Goal: Task Accomplishment & Management: Manage account settings

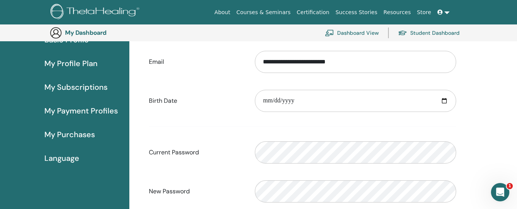
scroll to position [81, 0]
click at [86, 82] on link "My Subscriptions" at bounding box center [64, 88] width 129 height 24
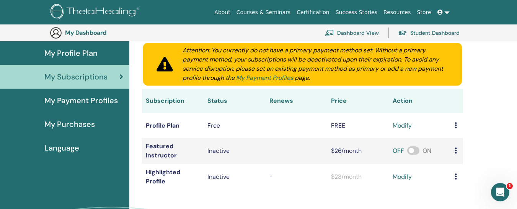
scroll to position [93, 0]
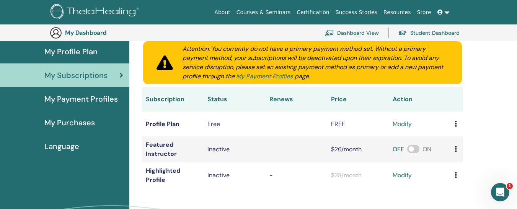
click at [275, 76] on link "My Payment Profiles" at bounding box center [264, 76] width 57 height 8
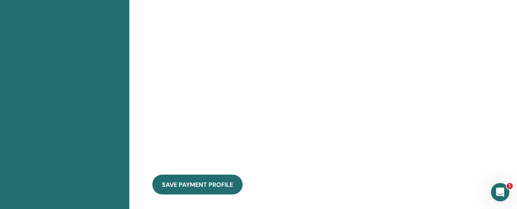
scroll to position [377, 0]
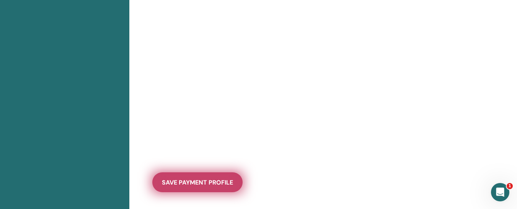
click at [196, 185] on span "save payment profile" at bounding box center [197, 183] width 71 height 8
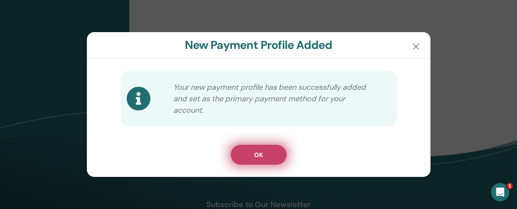
click at [266, 153] on button "OK" at bounding box center [259, 155] width 56 height 20
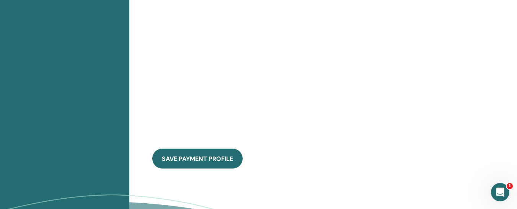
scroll to position [297, 0]
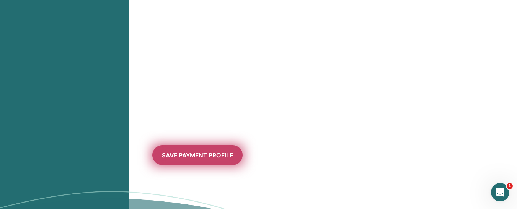
click at [208, 157] on span "save payment profile" at bounding box center [197, 156] width 71 height 8
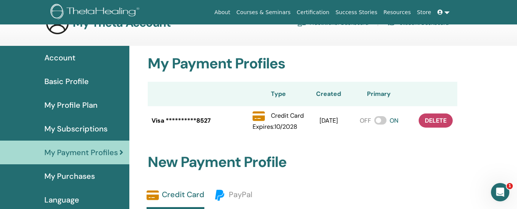
scroll to position [20, 0]
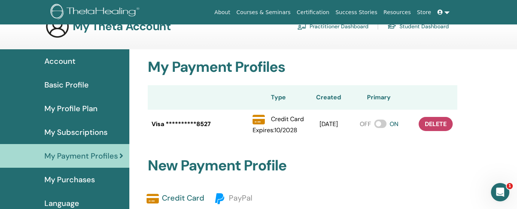
click at [80, 135] on span "My Subscriptions" at bounding box center [75, 132] width 63 height 11
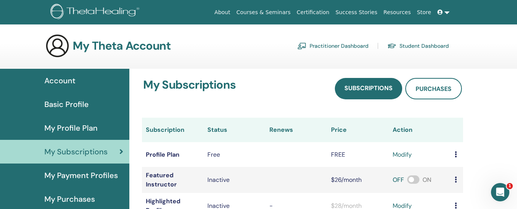
click at [456, 156] on icon at bounding box center [456, 155] width 2 height 6
click at [406, 158] on link "modify" at bounding box center [402, 154] width 19 height 9
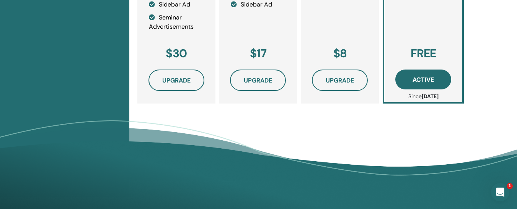
scroll to position [381, 0]
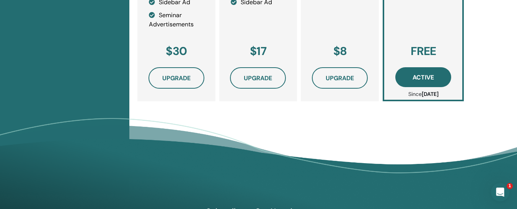
click at [429, 52] on h3 "FREE" at bounding box center [423, 51] width 55 height 14
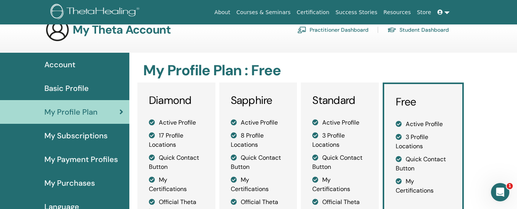
scroll to position [14, 0]
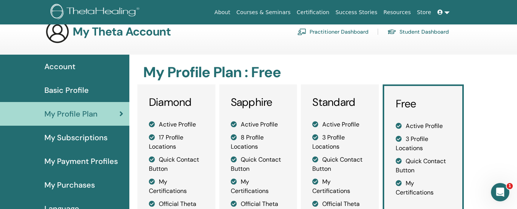
click at [75, 93] on span "Basic Profile" at bounding box center [66, 90] width 44 height 11
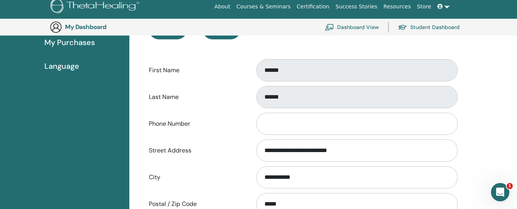
scroll to position [175, 0]
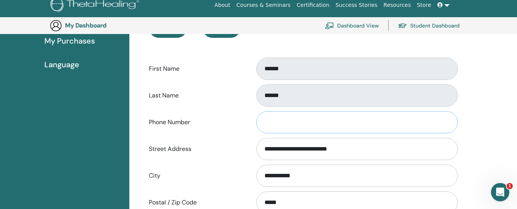
click at [275, 119] on input "Phone Number" at bounding box center [356, 122] width 201 height 22
type input "**********"
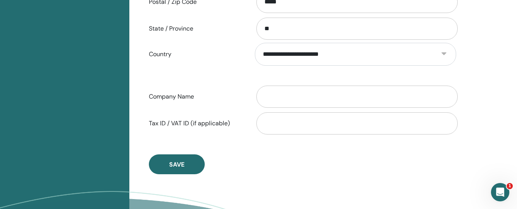
scroll to position [377, 0]
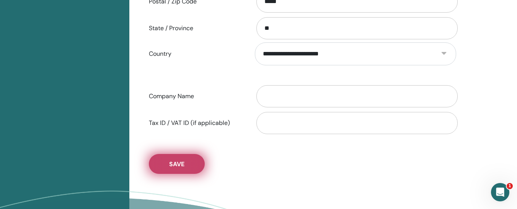
click at [178, 165] on span "Save" at bounding box center [176, 164] width 15 height 8
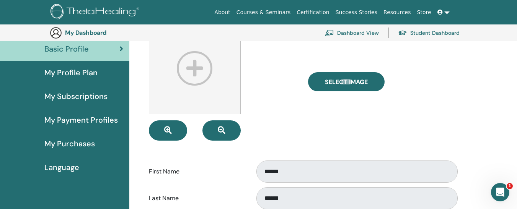
scroll to position [73, 0]
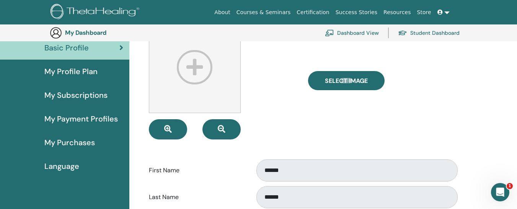
click at [90, 73] on span "My Profile Plan" at bounding box center [70, 71] width 53 height 11
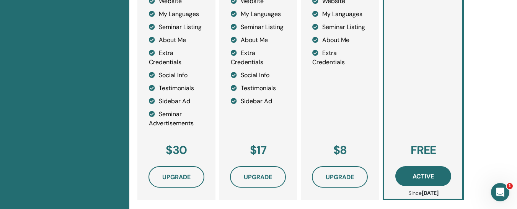
scroll to position [287, 0]
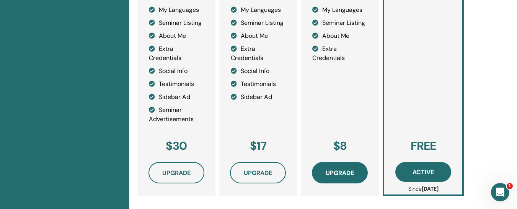
click at [339, 174] on span "Upgrade" at bounding box center [340, 173] width 28 height 8
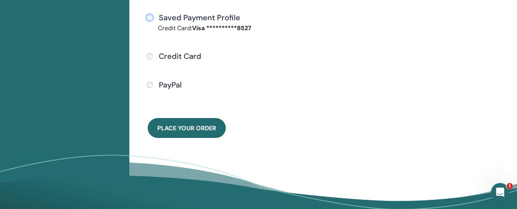
scroll to position [258, 0]
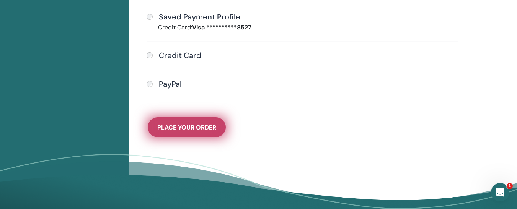
click at [185, 129] on span "Place Your Order" at bounding box center [186, 128] width 59 height 8
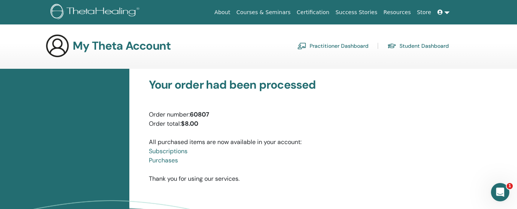
click at [329, 44] on link "Practitioner Dashboard" at bounding box center [332, 46] width 71 height 12
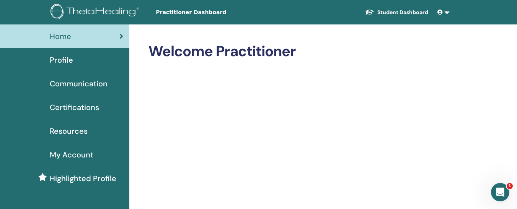
click at [70, 59] on span "Profile" at bounding box center [61, 59] width 23 height 11
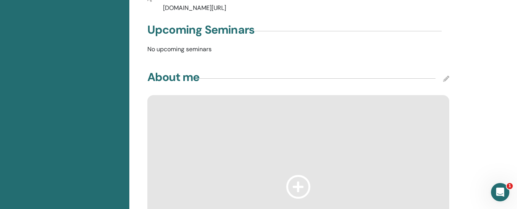
scroll to position [233, 0]
click at [166, 95] on div at bounding box center [298, 187] width 302 height 184
click at [168, 102] on div at bounding box center [298, 187] width 302 height 184
click at [165, 95] on div at bounding box center [298, 187] width 302 height 184
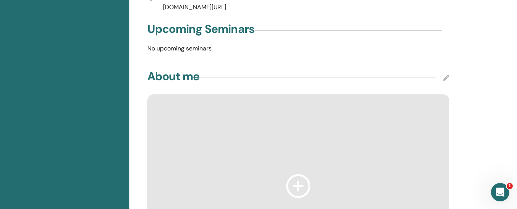
click at [188, 95] on div at bounding box center [298, 187] width 302 height 184
click at [445, 75] on icon at bounding box center [446, 78] width 6 height 6
click at [341, 106] on div at bounding box center [298, 187] width 302 height 184
drag, startPoint x: 341, startPoint y: 106, endPoint x: 302, endPoint y: 171, distance: 75.8
click at [302, 174] on icon at bounding box center [298, 185] width 24 height 23
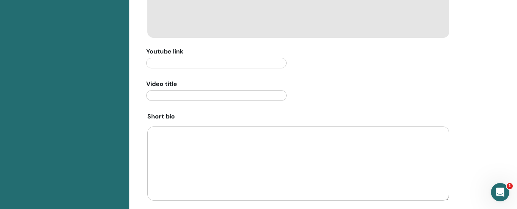
scroll to position [476, 0]
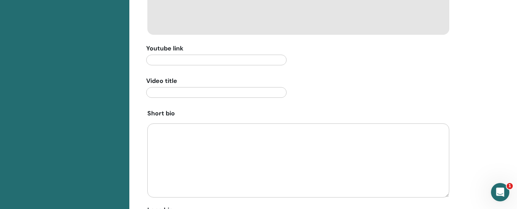
click at [155, 124] on textarea at bounding box center [298, 161] width 302 height 74
click at [165, 124] on textarea at bounding box center [298, 161] width 302 height 74
paste textarea "**********"
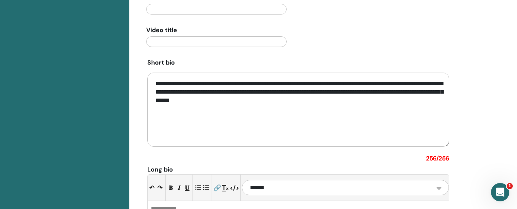
scroll to position [528, 0]
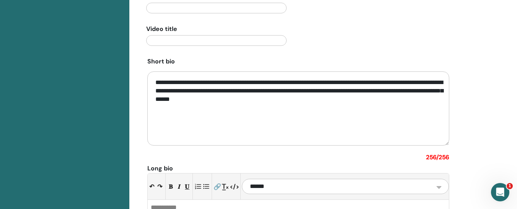
click at [235, 108] on textarea "**********" at bounding box center [298, 109] width 302 height 74
click at [316, 92] on textarea "**********" at bounding box center [298, 109] width 302 height 74
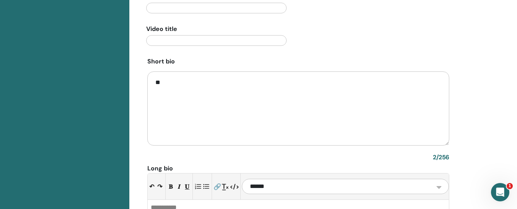
type textarea "*"
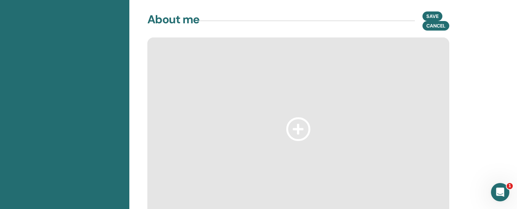
scroll to position [292, 0]
click at [298, 118] on icon at bounding box center [298, 127] width 24 height 23
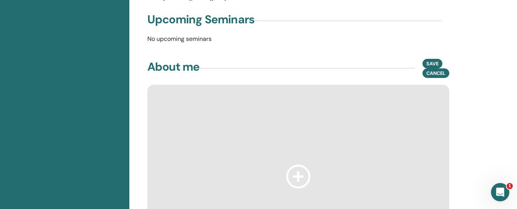
scroll to position [242, 0]
click at [438, 70] on span "Cancel" at bounding box center [435, 74] width 19 height 8
click at [444, 66] on icon at bounding box center [446, 69] width 6 height 6
click at [297, 168] on icon at bounding box center [298, 176] width 24 height 23
click at [174, 97] on div at bounding box center [298, 177] width 302 height 184
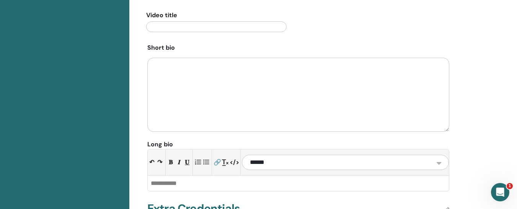
scroll to position [562, 0]
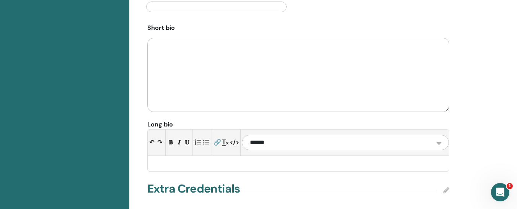
click at [158, 156] on div at bounding box center [298, 163] width 301 height 15
click at [155, 156] on div at bounding box center [298, 163] width 301 height 15
paste div
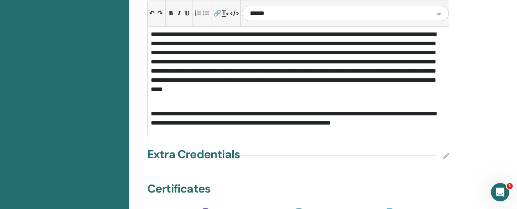
scroll to position [696, 0]
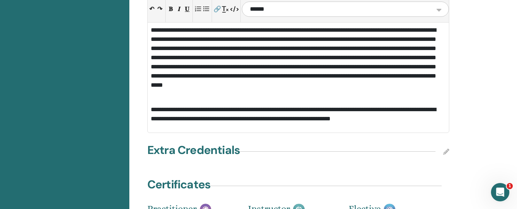
click at [150, 99] on div "**********" at bounding box center [298, 78] width 301 height 110
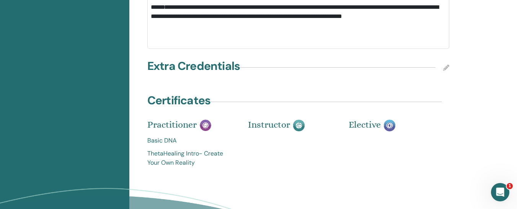
scroll to position [774, 0]
click at [445, 64] on icon at bounding box center [446, 67] width 6 height 6
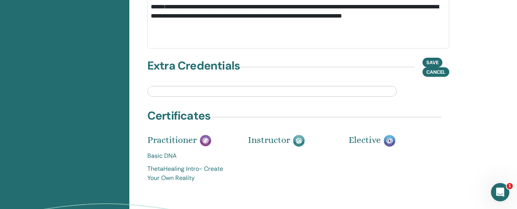
click at [155, 86] on input "text" at bounding box center [272, 91] width 250 height 11
click at [160, 86] on input "text" at bounding box center [272, 91] width 250 height 11
paste input "**********"
type input "**********"
click at [427, 59] on span "Save" at bounding box center [432, 63] width 12 height 8
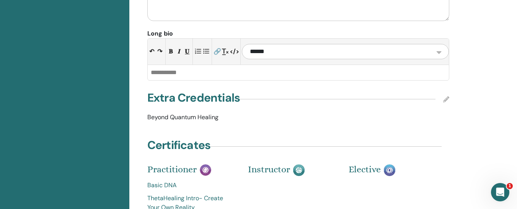
scroll to position [651, 0]
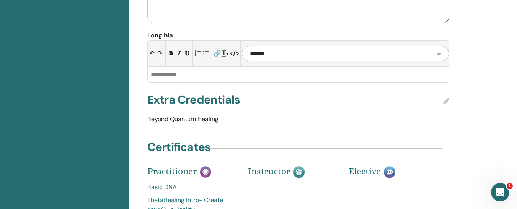
click at [448, 98] on icon at bounding box center [446, 101] width 6 height 6
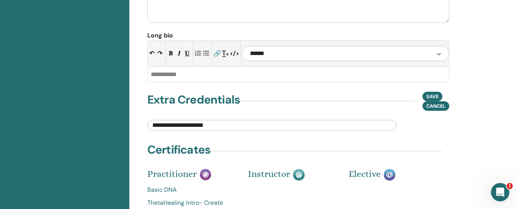
click at [225, 120] on input "**********" at bounding box center [272, 125] width 250 height 11
paste input "**********"
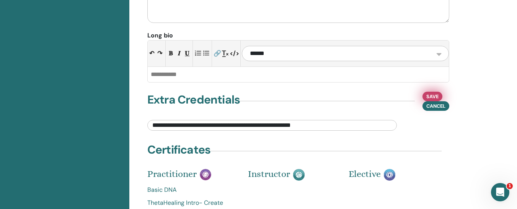
type input "**********"
click at [430, 93] on span "Save" at bounding box center [432, 97] width 12 height 8
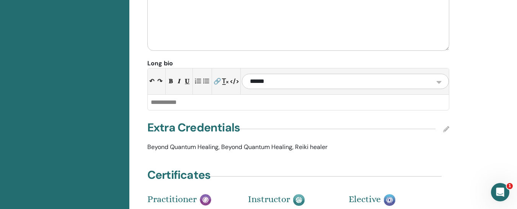
scroll to position [623, 0]
click at [421, 74] on select "**********" at bounding box center [345, 81] width 207 height 15
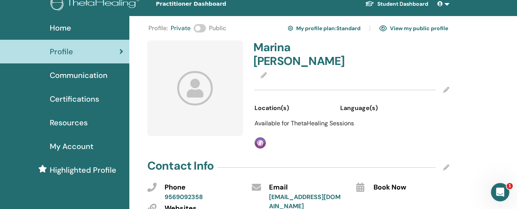
scroll to position [8, 0]
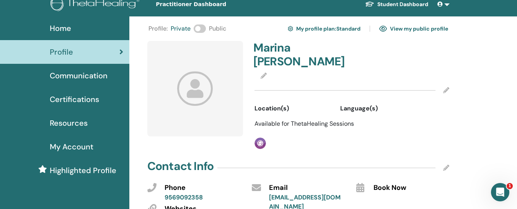
click at [447, 87] on icon at bounding box center [446, 90] width 6 height 6
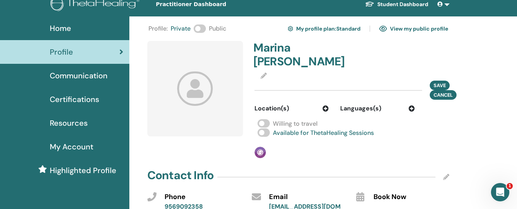
click at [412, 106] on icon at bounding box center [412, 109] width 6 height 6
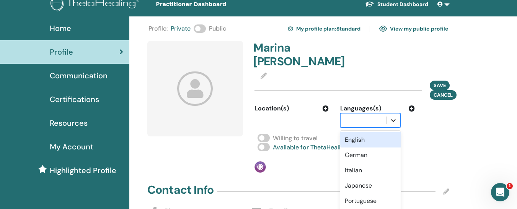
click at [396, 117] on icon at bounding box center [394, 121] width 8 height 8
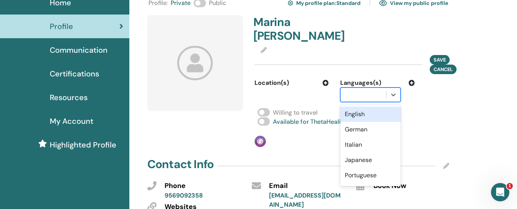
click at [362, 107] on div "English" at bounding box center [370, 114] width 60 height 15
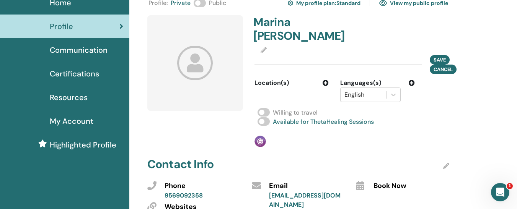
click at [412, 80] on icon at bounding box center [412, 83] width 6 height 6
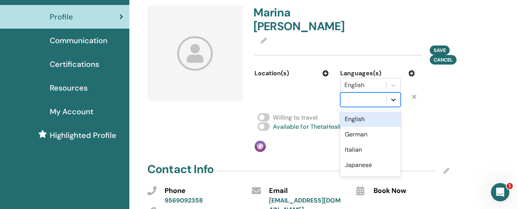
click at [394, 95] on div at bounding box center [370, 100] width 60 height 15
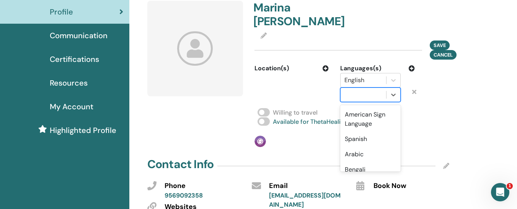
scroll to position [107, 0]
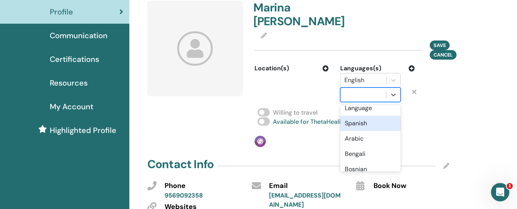
click at [373, 116] on div "Spanish" at bounding box center [370, 123] width 60 height 15
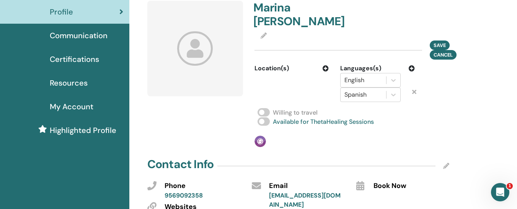
click at [325, 65] on icon at bounding box center [326, 68] width 6 height 6
click at [308, 77] on icon at bounding box center [307, 81] width 8 height 8
click at [292, 75] on div at bounding box center [277, 80] width 37 height 11
click at [439, 41] on span "Save" at bounding box center [440, 45] width 12 height 8
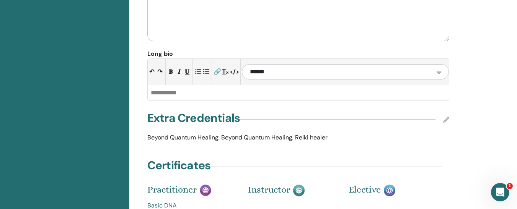
scroll to position [652, 0]
click at [447, 116] on icon at bounding box center [446, 119] width 6 height 6
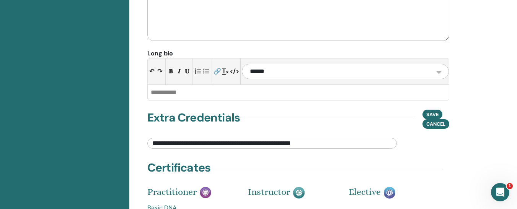
click at [299, 138] on input "**********" at bounding box center [272, 143] width 250 height 11
click at [152, 138] on input "**********" at bounding box center [272, 143] width 250 height 11
type input "**********"
click at [430, 111] on span "Save" at bounding box center [432, 115] width 12 height 8
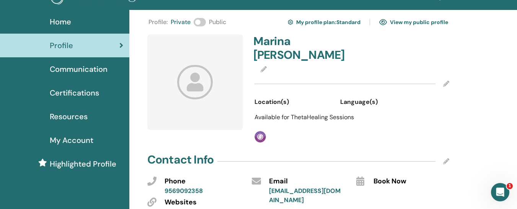
scroll to position [0, 0]
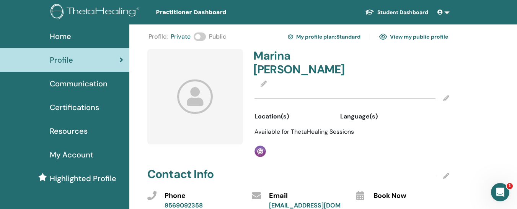
click at [185, 92] on icon at bounding box center [195, 97] width 36 height 34
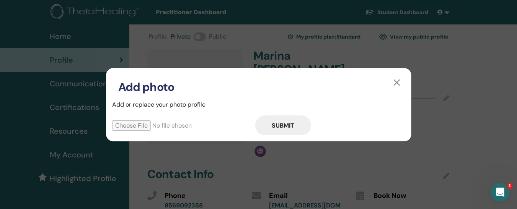
click at [145, 126] on input "file" at bounding box center [183, 126] width 143 height 10
click at [138, 126] on input "file" at bounding box center [183, 126] width 143 height 10
type input "**********"
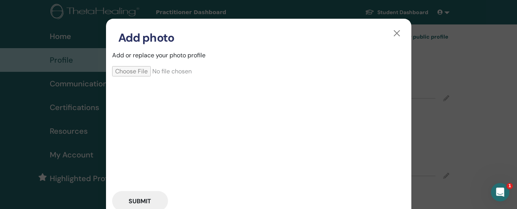
click at [137, 73] on input "file" at bounding box center [183, 71] width 143 height 10
click at [137, 69] on input "file" at bounding box center [183, 71] width 143 height 10
type input "**********"
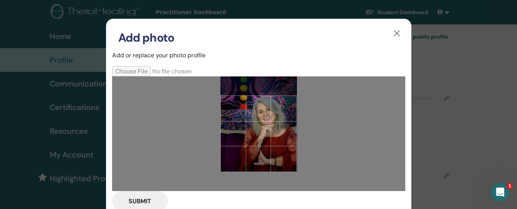
click at [142, 201] on button "Submit" at bounding box center [140, 201] width 56 height 20
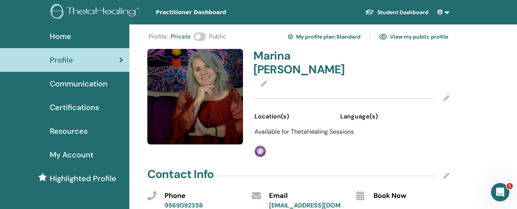
click at [406, 37] on link "View my public profile" at bounding box center [413, 37] width 69 height 12
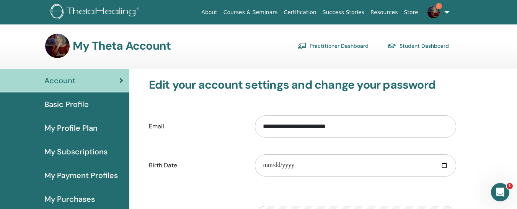
click at [354, 45] on link "Practitioner Dashboard" at bounding box center [332, 46] width 71 height 12
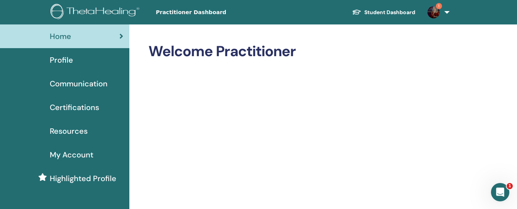
click at [54, 61] on span "Profile" at bounding box center [61, 59] width 23 height 11
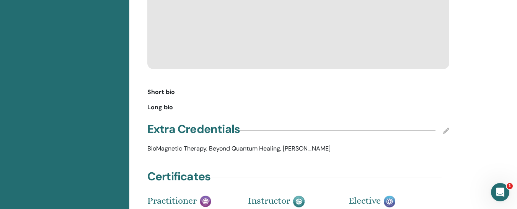
scroll to position [443, 0]
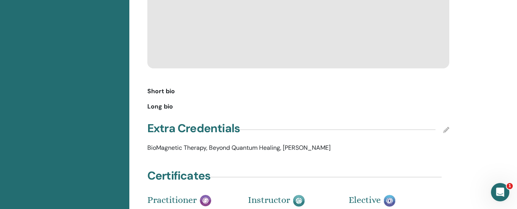
click at [160, 102] on span "Long bio" at bounding box center [160, 106] width 26 height 9
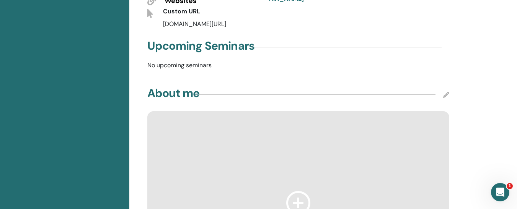
scroll to position [217, 0]
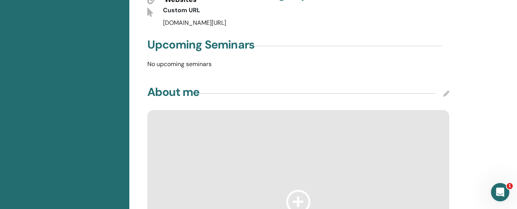
click at [447, 91] on icon at bounding box center [446, 94] width 6 height 6
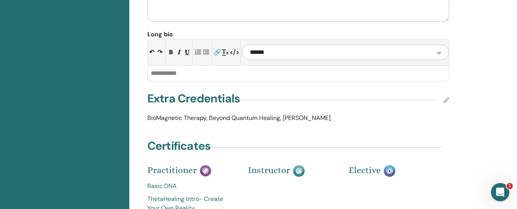
scroll to position [667, 0]
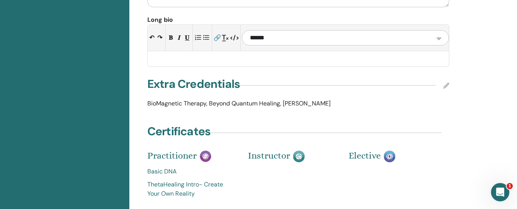
click at [165, 51] on div at bounding box center [298, 58] width 301 height 15
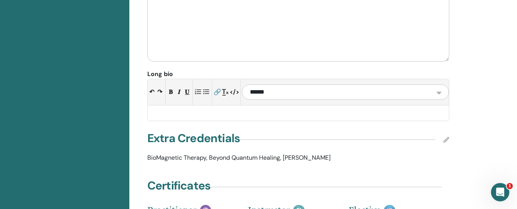
scroll to position [611, 0]
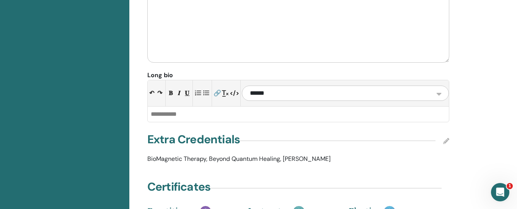
click at [442, 86] on select "**********" at bounding box center [345, 93] width 207 height 15
select select "*"
click at [242, 86] on select "**********" at bounding box center [345, 93] width 207 height 15
click at [161, 107] on div at bounding box center [298, 114] width 301 height 15
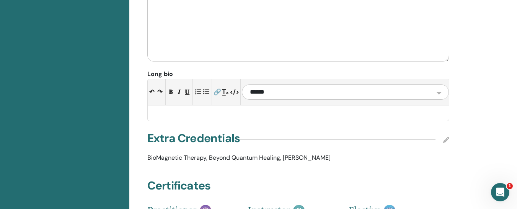
click at [159, 106] on div at bounding box center [298, 113] width 301 height 15
paste div
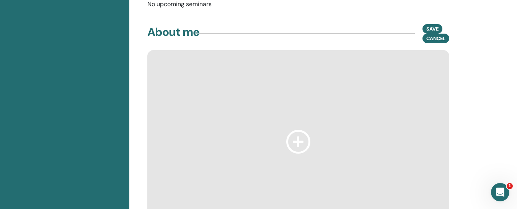
scroll to position [277, 0]
click at [430, 26] on span "Save" at bounding box center [432, 30] width 12 height 8
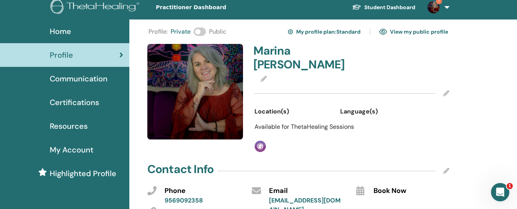
scroll to position [0, 0]
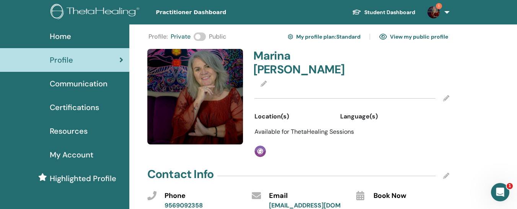
click at [504, 195] on div "Open Intercom Messenger" at bounding box center [499, 192] width 25 height 25
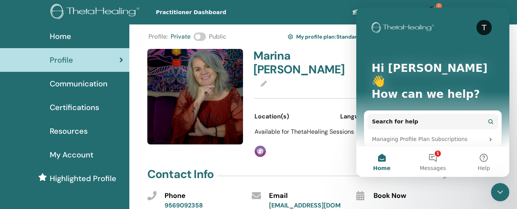
click at [477, 32] on div "T" at bounding box center [483, 27] width 15 height 15
click at [436, 155] on button "1 Messages" at bounding box center [432, 162] width 51 height 31
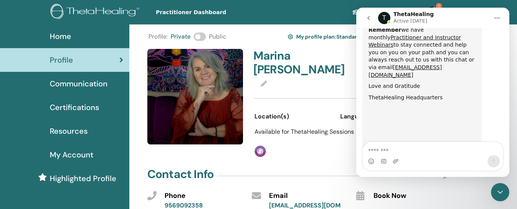
scroll to position [488, 0]
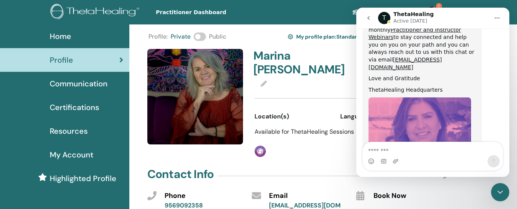
click at [339, 15] on ul "Student Dashboard 1 MG Marina Garcia My ThetaLearning My ThetaHealers My Semina…" at bounding box center [399, 12] width 153 height 24
click at [499, 16] on icon "Home" at bounding box center [497, 18] width 6 height 6
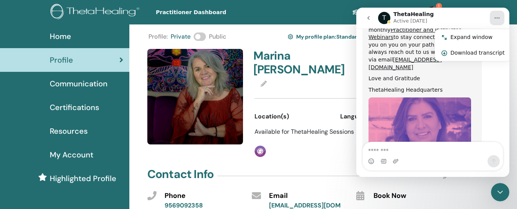
click at [424, 98] on img "ThetaHealing says…" at bounding box center [419, 149] width 103 height 103
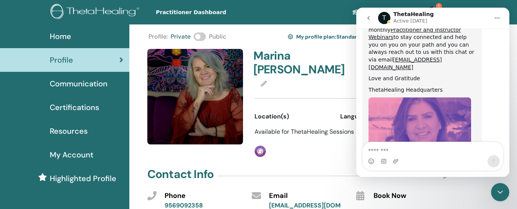
click at [368, 18] on icon "go back" at bounding box center [368, 18] width 2 height 4
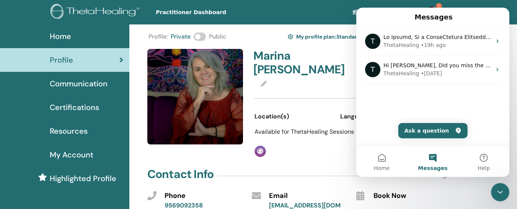
scroll to position [0, 0]
click at [431, 162] on button "Messages" at bounding box center [432, 162] width 51 height 31
click at [502, 194] on icon "Close Intercom Messenger" at bounding box center [500, 192] width 9 height 9
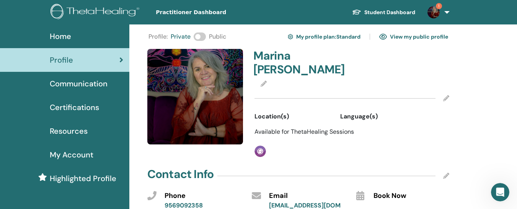
click at [90, 82] on span "Communication" at bounding box center [79, 83] width 58 height 11
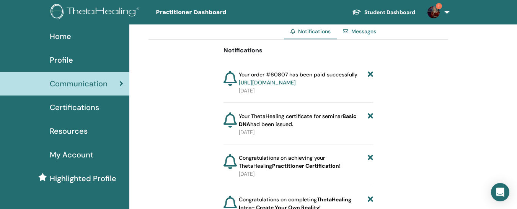
click at [91, 106] on span "Certifications" at bounding box center [74, 107] width 49 height 11
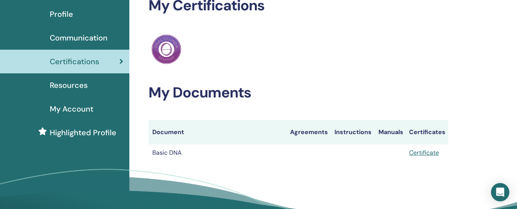
scroll to position [46, 0]
click at [76, 87] on span "Resources" at bounding box center [69, 84] width 38 height 11
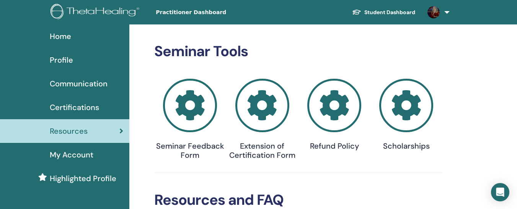
click at [80, 158] on span "My Account" at bounding box center [72, 154] width 44 height 11
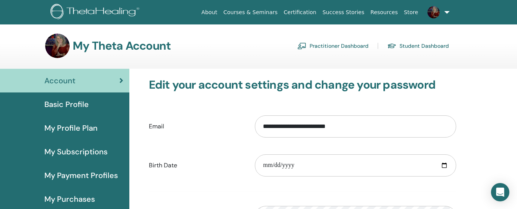
click at [339, 44] on link "Practitioner Dashboard" at bounding box center [332, 46] width 71 height 12
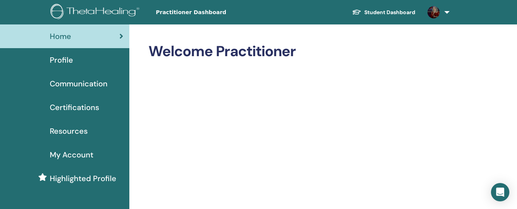
click at [448, 11] on link at bounding box center [436, 12] width 31 height 24
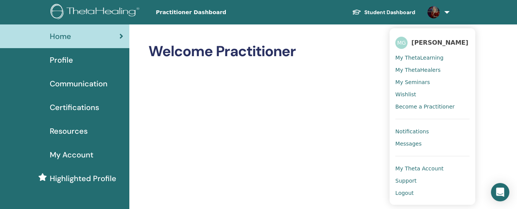
click at [174, 16] on span "Practitioner Dashboard" at bounding box center [213, 12] width 115 height 8
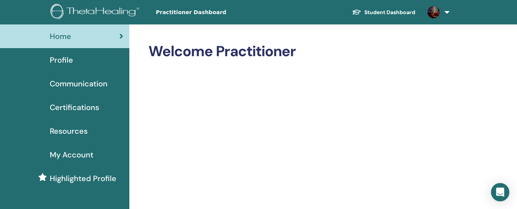
click at [116, 55] on div "Profile" at bounding box center [64, 59] width 117 height 11
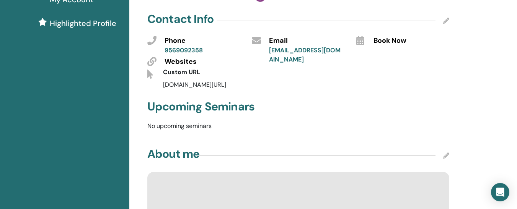
scroll to position [151, 0]
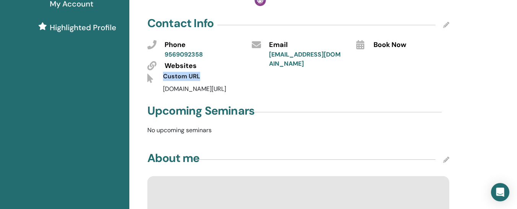
drag, startPoint x: 165, startPoint y: 64, endPoint x: 202, endPoint y: 64, distance: 37.1
click at [202, 72] on div "Custom URL" at bounding box center [235, 78] width 157 height 13
copy span "Custom URL"
click at [217, 85] on div "[DOMAIN_NAME][URL]" at bounding box center [287, 89] width 261 height 9
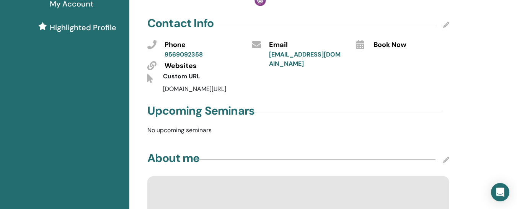
click at [447, 22] on icon at bounding box center [446, 25] width 6 height 6
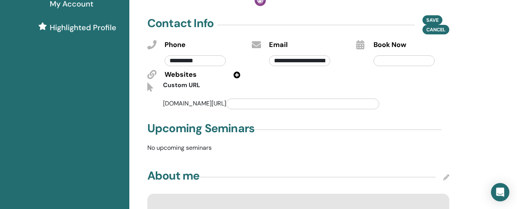
click at [241, 99] on input "text" at bounding box center [302, 104] width 153 height 11
paste input "**********"
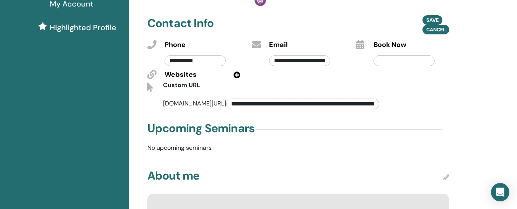
scroll to position [0, 55]
type input "**********"
click at [427, 16] on span "Save" at bounding box center [432, 20] width 12 height 8
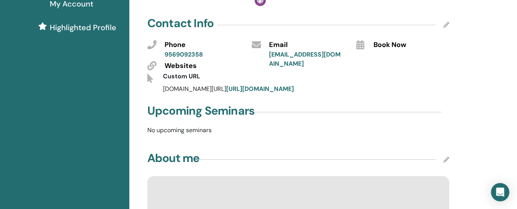
click at [294, 85] on link "https://www.facebook.com/profile.php?id=61565864492951&sk=about" at bounding box center [260, 89] width 68 height 8
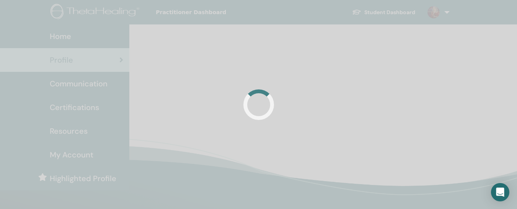
scroll to position [150, 0]
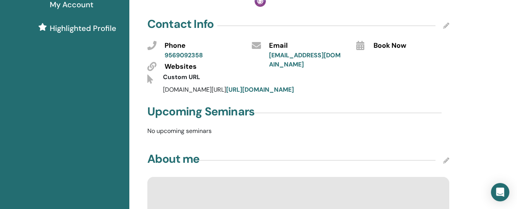
click at [445, 23] on icon at bounding box center [446, 26] width 6 height 6
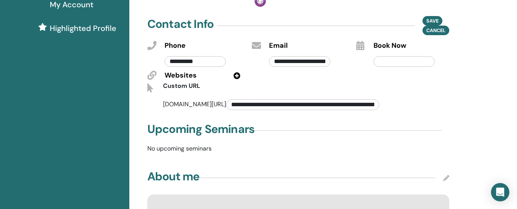
click at [362, 99] on input "**********" at bounding box center [302, 104] width 153 height 11
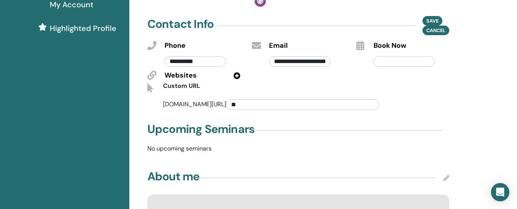
type input "*"
click at [226, 99] on input "text" at bounding box center [302, 104] width 153 height 11
paste input "**********"
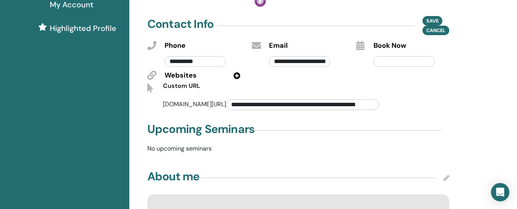
scroll to position [0, 24]
type input "**********"
click at [428, 17] on span "Save" at bounding box center [432, 21] width 12 height 8
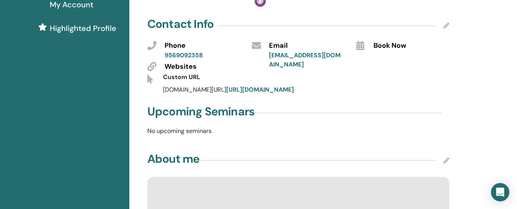
click at [294, 86] on link "https://www.facebook.com/profile.php?id=61565864492951" at bounding box center [260, 90] width 68 height 8
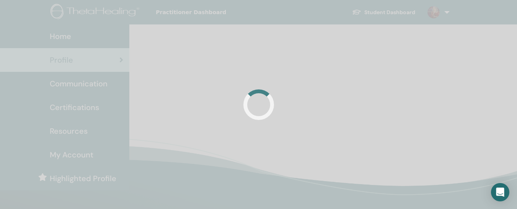
scroll to position [150, 0]
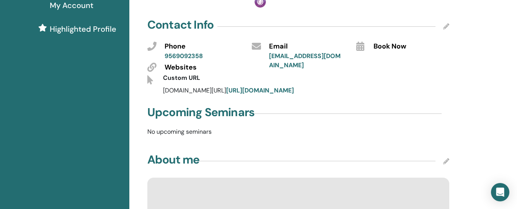
click at [447, 23] on icon at bounding box center [446, 26] width 6 height 6
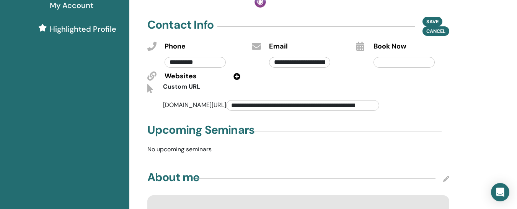
click at [294, 100] on input "**********" at bounding box center [302, 105] width 153 height 11
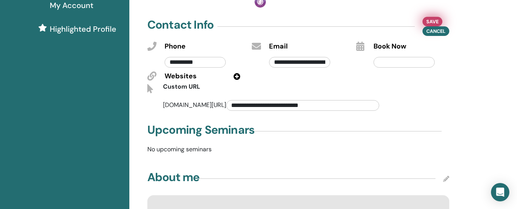
type input "**********"
click at [426, 18] on span "Save" at bounding box center [432, 22] width 12 height 8
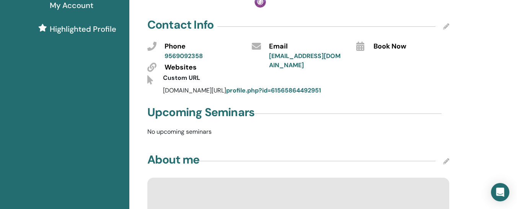
click at [280, 86] on link "profile.php?id=61565864492951" at bounding box center [273, 90] width 95 height 8
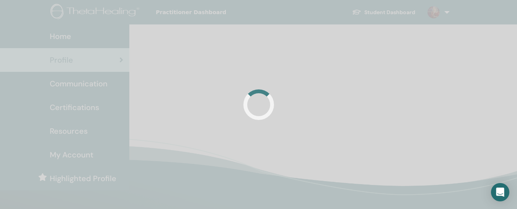
scroll to position [149, 0]
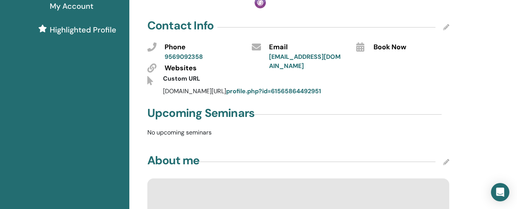
click at [447, 24] on icon at bounding box center [446, 27] width 6 height 6
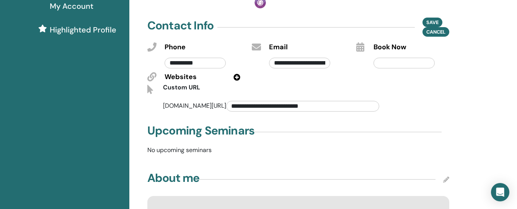
click at [236, 74] on icon at bounding box center [236, 77] width 7 height 7
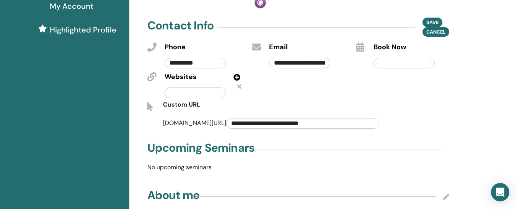
click at [207, 88] on input "text" at bounding box center [195, 93] width 61 height 11
paste input "**********"
type input "**********"
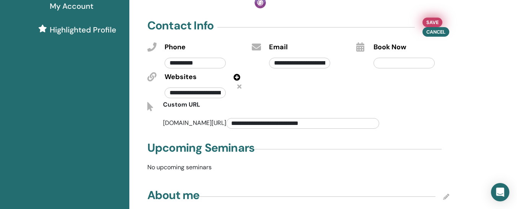
click at [431, 18] on span "Save" at bounding box center [432, 22] width 12 height 8
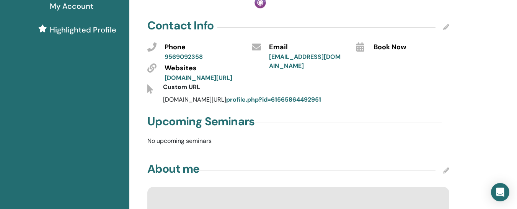
click at [197, 74] on link "[DOMAIN_NAME][URL]" at bounding box center [199, 78] width 68 height 8
click at [307, 104] on link "profile.php?id=61565864492951" at bounding box center [273, 100] width 95 height 8
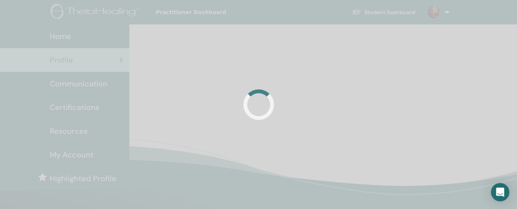
scroll to position [149, 0]
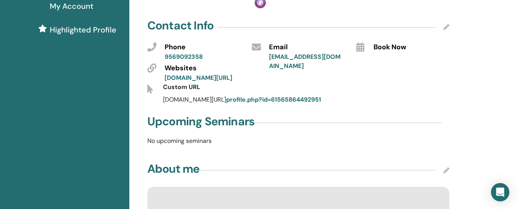
click at [444, 24] on icon at bounding box center [446, 27] width 6 height 6
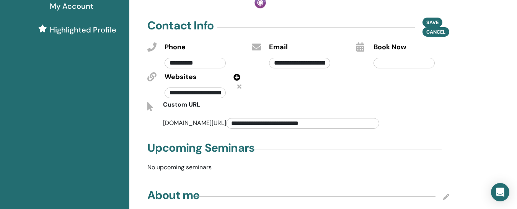
click at [318, 118] on input "**********" at bounding box center [302, 123] width 153 height 11
type input "*"
click at [434, 18] on span "Save" at bounding box center [432, 22] width 12 height 8
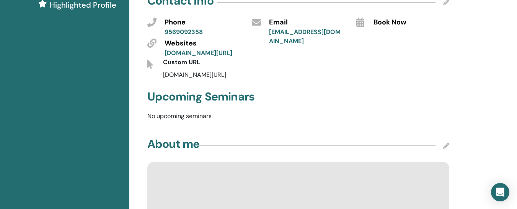
scroll to position [0, 0]
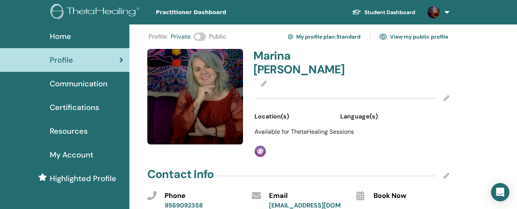
click at [198, 37] on span at bounding box center [200, 37] width 12 height 8
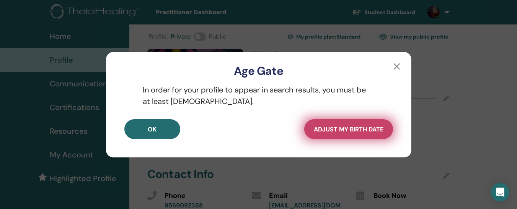
click at [337, 132] on span "Adjust my Birth Date" at bounding box center [349, 130] width 70 height 8
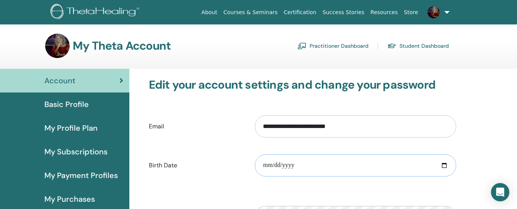
click at [306, 166] on input "date" at bounding box center [355, 166] width 201 height 22
type input "**********"
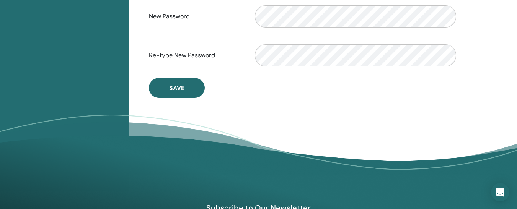
scroll to position [259, 0]
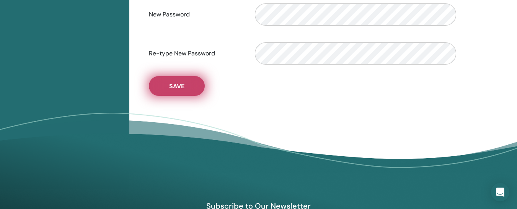
click at [174, 89] on span "Save" at bounding box center [176, 86] width 15 height 8
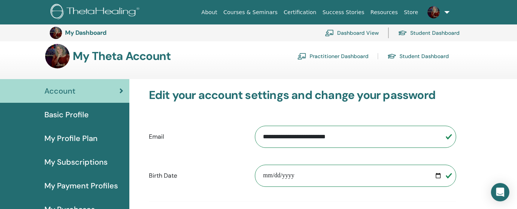
scroll to position [0, 0]
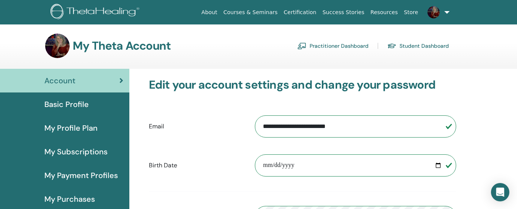
click at [67, 103] on span "Basic Profile" at bounding box center [66, 104] width 44 height 11
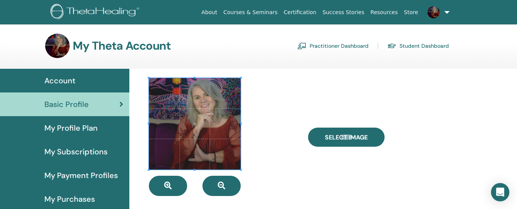
click at [346, 46] on link "Practitioner Dashboard" at bounding box center [332, 46] width 71 height 12
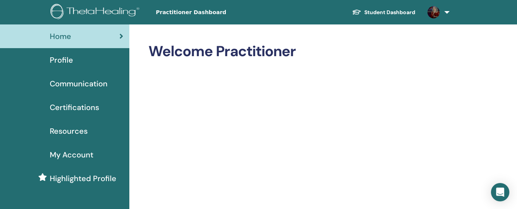
click at [64, 59] on span "Profile" at bounding box center [61, 59] width 23 height 11
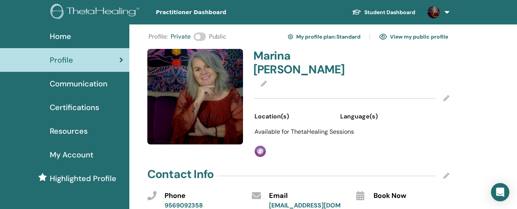
click at [446, 95] on icon at bounding box center [446, 98] width 6 height 6
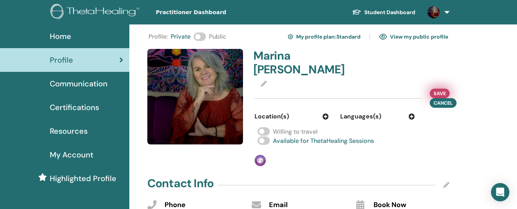
click at [443, 90] on span "Save" at bounding box center [440, 94] width 12 height 8
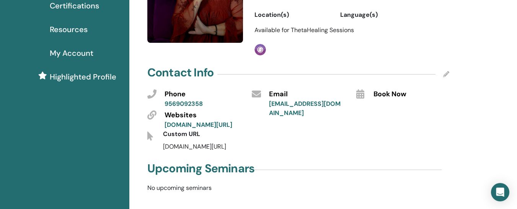
scroll to position [103, 0]
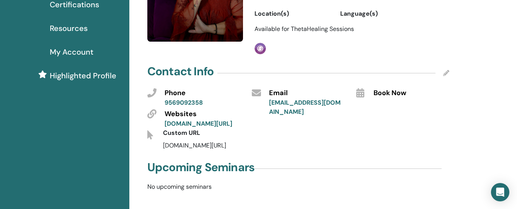
click at [447, 70] on icon at bounding box center [446, 73] width 6 height 6
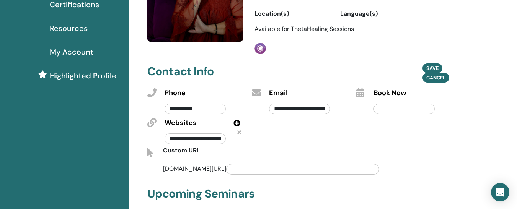
click at [227, 164] on input "text" at bounding box center [302, 169] width 153 height 11
type input "**********"
click at [435, 64] on span "Save" at bounding box center [432, 68] width 12 height 8
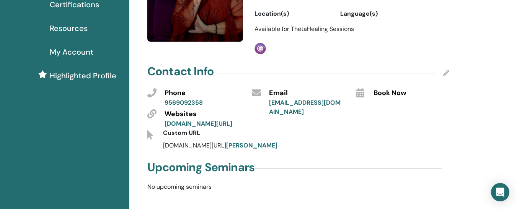
click at [237, 150] on link "[PERSON_NAME]" at bounding box center [251, 146] width 51 height 8
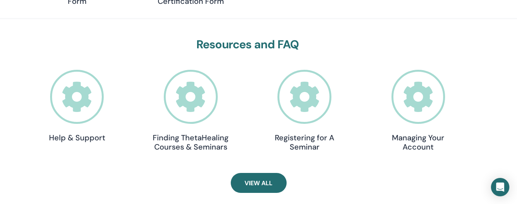
scroll to position [231, 0]
click at [424, 96] on icon at bounding box center [418, 96] width 54 height 54
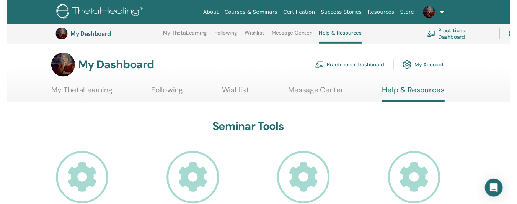
scroll to position [231, 0]
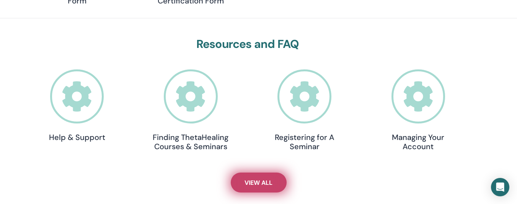
click at [258, 189] on link "View All" at bounding box center [259, 182] width 56 height 20
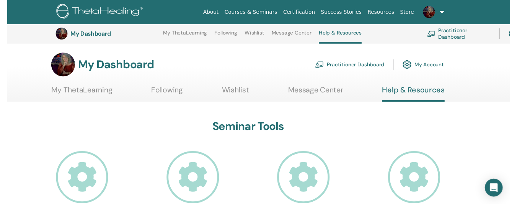
scroll to position [231, 0]
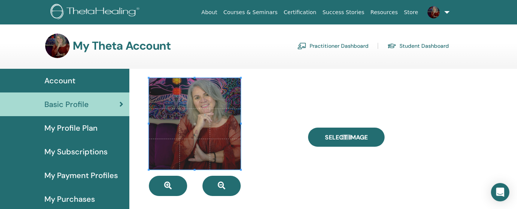
click at [347, 47] on link "Practitioner Dashboard" at bounding box center [332, 46] width 71 height 12
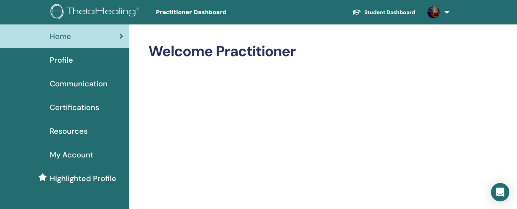
click at [90, 58] on div "Profile" at bounding box center [64, 59] width 117 height 11
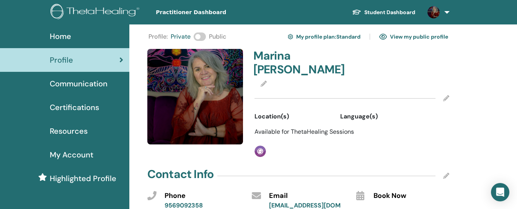
click at [359, 191] on icon at bounding box center [360, 195] width 8 height 9
click at [349, 37] on link "My profile plan : Standard" at bounding box center [324, 37] width 73 height 12
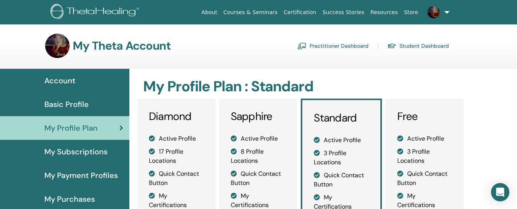
click at [326, 49] on link "Practitioner Dashboard" at bounding box center [332, 46] width 71 height 12
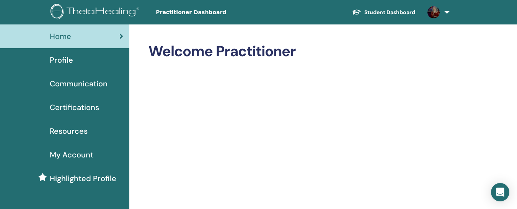
click at [83, 60] on div "Profile" at bounding box center [64, 59] width 117 height 11
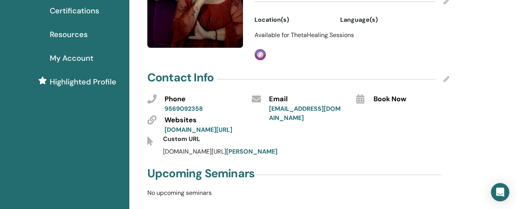
scroll to position [103, 0]
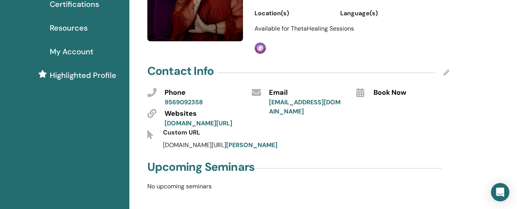
click at [445, 70] on icon at bounding box center [446, 73] width 6 height 6
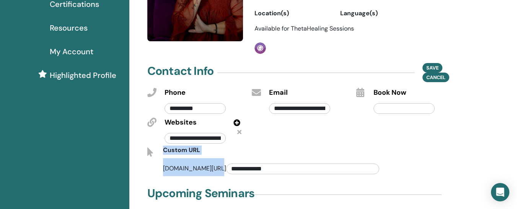
drag, startPoint x: 163, startPoint y: 139, endPoint x: 214, endPoint y: 158, distance: 53.9
click at [214, 158] on div "**********" at bounding box center [298, 161] width 313 height 31
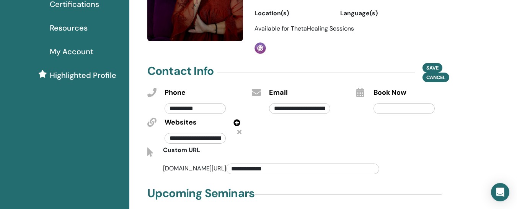
click at [266, 164] on input "**********" at bounding box center [302, 169] width 153 height 11
click at [238, 164] on input "**********" at bounding box center [302, 169] width 153 height 11
click at [240, 164] on input "**********" at bounding box center [302, 169] width 153 height 11
click at [226, 164] on input "**********" at bounding box center [302, 169] width 153 height 11
type input "**********"
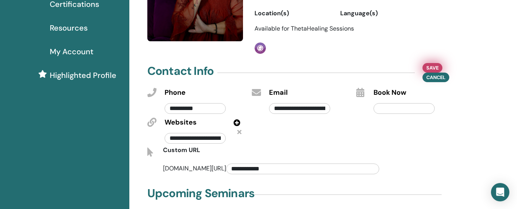
click at [427, 64] on span "Save" at bounding box center [432, 68] width 12 height 8
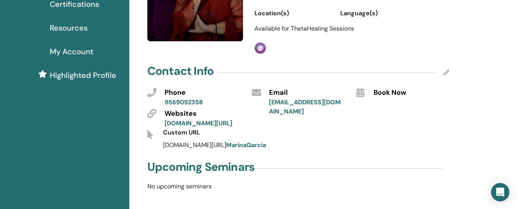
click at [229, 149] on link "MarinaGarcia" at bounding box center [246, 145] width 40 height 8
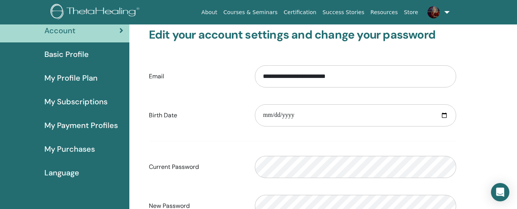
scroll to position [51, 0]
click at [77, 74] on span "My Profile Plan" at bounding box center [70, 77] width 53 height 11
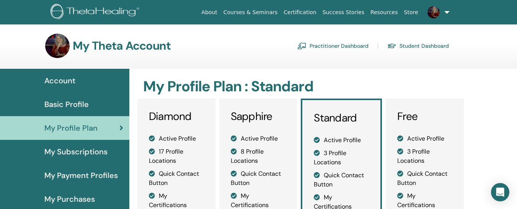
click at [73, 106] on span "Basic Profile" at bounding box center [66, 104] width 44 height 11
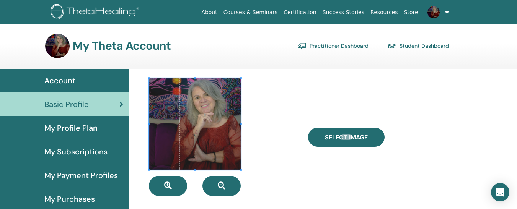
click at [324, 44] on link "Practitioner Dashboard" at bounding box center [332, 46] width 71 height 12
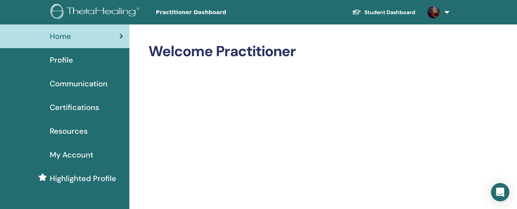
click at [68, 57] on span "Profile" at bounding box center [61, 59] width 23 height 11
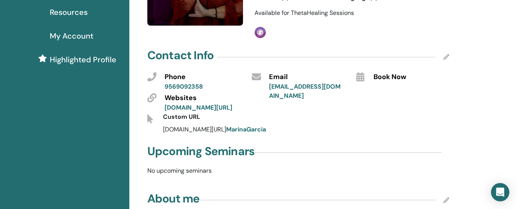
scroll to position [121, 0]
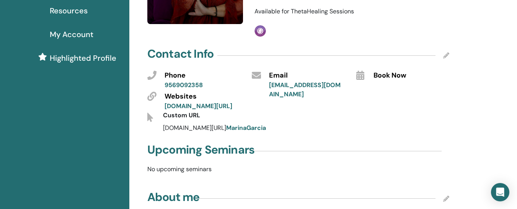
click at [164, 132] on span "thetahealing.com/ MarinaGarcia" at bounding box center [214, 128] width 103 height 8
drag, startPoint x: 163, startPoint y: 135, endPoint x: 257, endPoint y: 136, distance: 93.8
click at [257, 133] on div "thetahealing.com/ MarinaGarcia" at bounding box center [287, 128] width 261 height 9
drag, startPoint x: 246, startPoint y: 132, endPoint x: 159, endPoint y: 132, distance: 86.9
click at [159, 132] on div "thetahealing.com/ MarinaGarcia" at bounding box center [287, 128] width 261 height 9
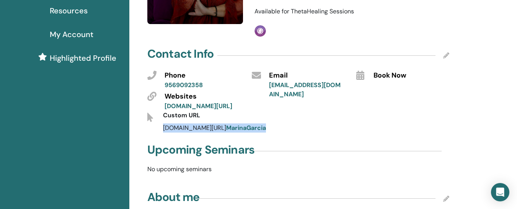
drag, startPoint x: 163, startPoint y: 134, endPoint x: 256, endPoint y: 131, distance: 92.7
click at [256, 131] on div "thetahealing.com/ MarinaGarcia" at bounding box center [287, 128] width 261 height 9
drag, startPoint x: 240, startPoint y: 132, endPoint x: 174, endPoint y: 133, distance: 66.2
click at [174, 132] on span "thetahealing.com/ MarinaGarcia" at bounding box center [214, 128] width 103 height 8
click at [164, 132] on span "thetahealing.com/ MarinaGarcia" at bounding box center [214, 128] width 103 height 8
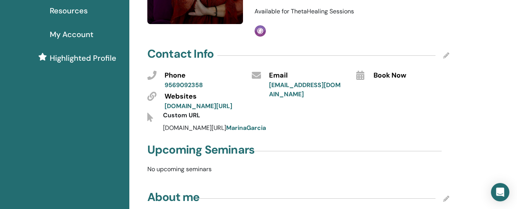
click at [163, 132] on span "thetahealing.com/ MarinaGarcia" at bounding box center [214, 128] width 103 height 8
drag, startPoint x: 163, startPoint y: 132, endPoint x: 255, endPoint y: 134, distance: 91.5
click at [255, 133] on div "thetahealing.com/ MarinaGarcia" at bounding box center [287, 128] width 261 height 9
copy span "thetahealing.com/ MarinaGarcia"
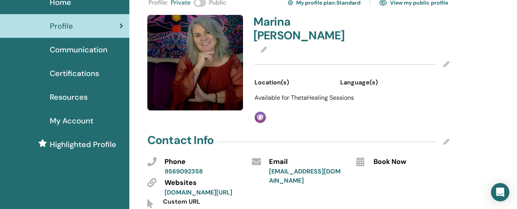
scroll to position [0, 0]
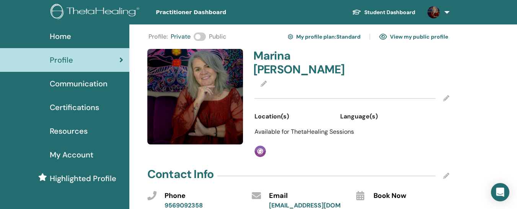
click at [198, 36] on span at bounding box center [200, 37] width 12 height 8
click at [199, 37] on span at bounding box center [200, 37] width 12 height 8
click at [200, 38] on span at bounding box center [200, 37] width 12 height 8
click at [0, 0] on nav "Practitioner Dashboard Student Dashboard MG Marina Garcia My ThetaLearning My T…" at bounding box center [258, 12] width 517 height 24
